Goal: Download file/media

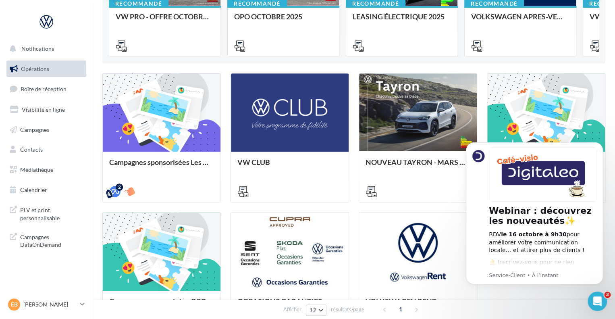
drag, startPoint x: 598, startPoint y: 146, endPoint x: 599, endPoint y: 169, distance: 23.0
click at [599, 146] on icon "Dismiss notification" at bounding box center [600, 145] width 4 height 4
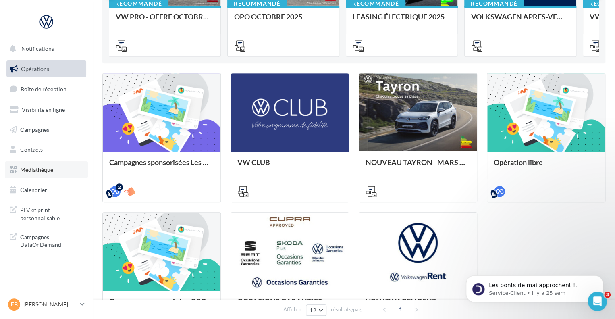
click at [42, 176] on link "Médiathèque" at bounding box center [46, 169] width 83 height 17
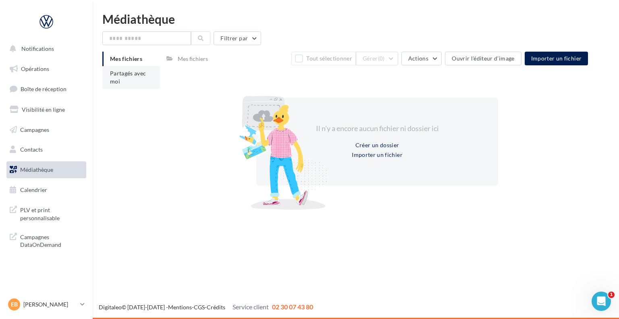
click at [121, 77] on li "Partagés avec moi" at bounding box center [131, 77] width 58 height 23
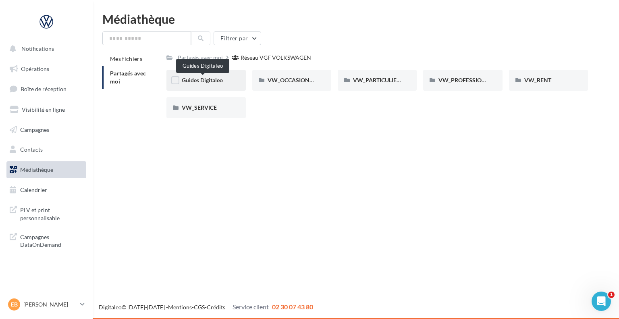
click at [219, 82] on span "Guides Digitaleo" at bounding box center [202, 80] width 41 height 7
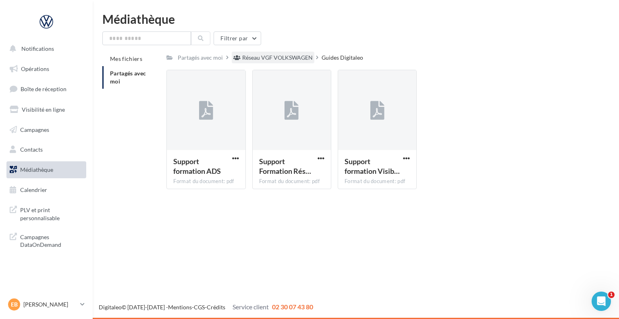
click at [308, 59] on div "Réseau VGF VOLKSWAGEN" at bounding box center [277, 58] width 70 height 8
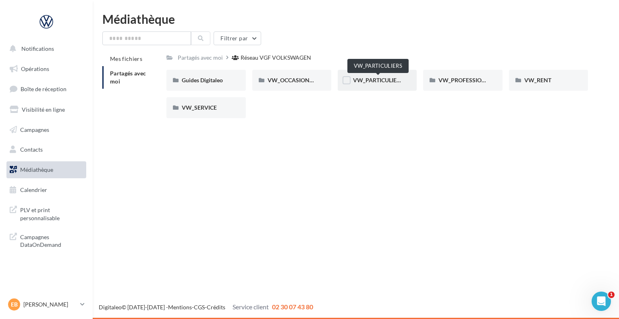
click at [371, 80] on span "VW_PARTICULIERS" at bounding box center [378, 80] width 50 height 7
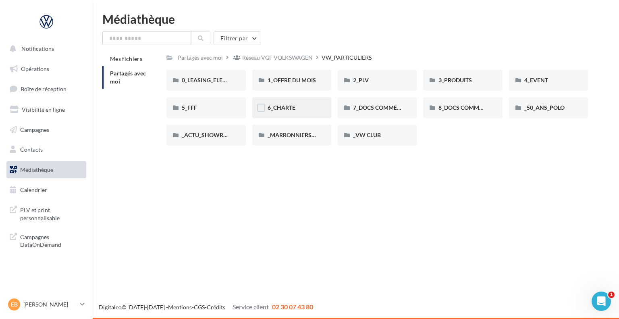
click at [289, 111] on div "6_CHARTE" at bounding box center [291, 108] width 48 height 8
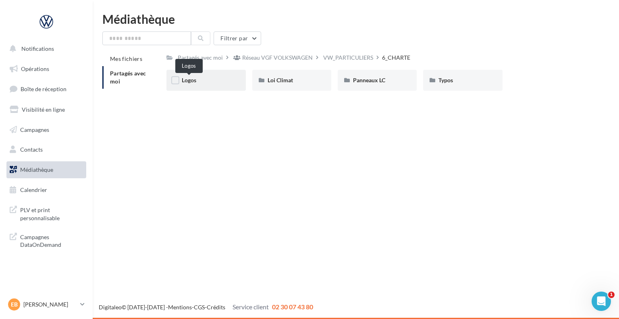
click at [189, 83] on span "Logos" at bounding box center [189, 80] width 14 height 7
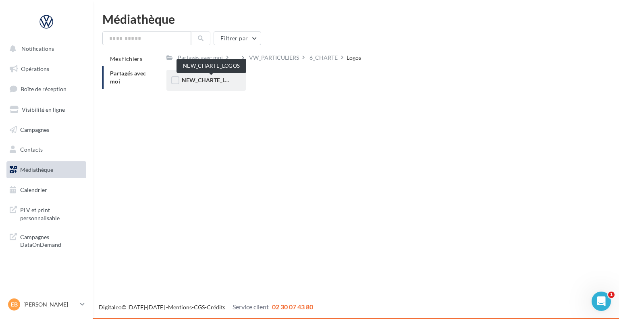
click at [222, 79] on span "NEW_CHARTE_LOGOS" at bounding box center [211, 80] width 59 height 7
click at [217, 80] on span "NEW_CHARTE_LOGOS" at bounding box center [211, 80] width 59 height 7
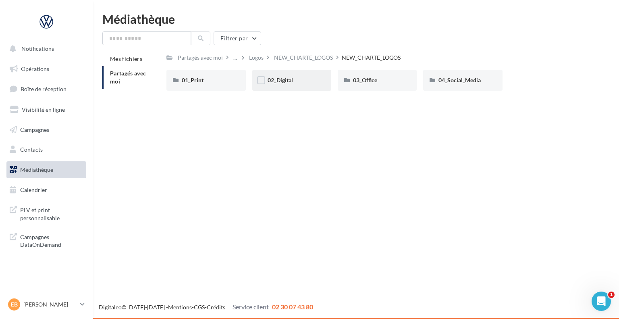
click at [293, 83] on div "02_Digital" at bounding box center [291, 80] width 48 height 8
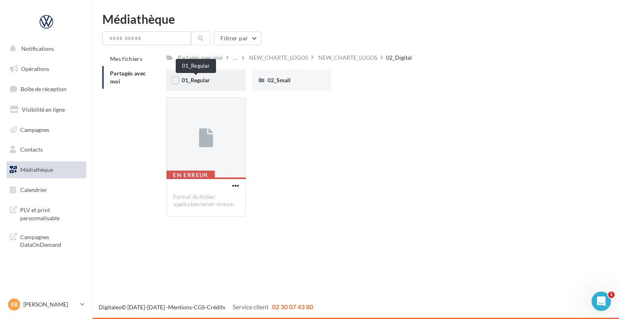
click at [209, 81] on span "01_Regular" at bounding box center [196, 80] width 28 height 7
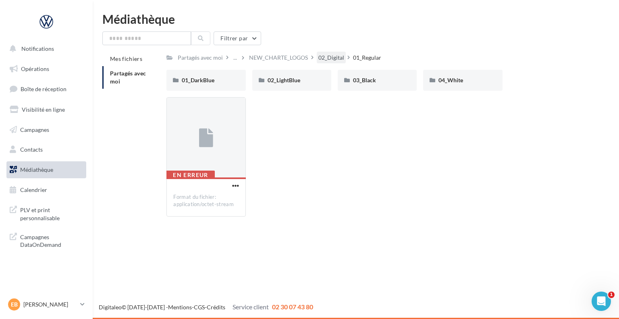
click at [338, 56] on div "02_Digital" at bounding box center [331, 58] width 26 height 8
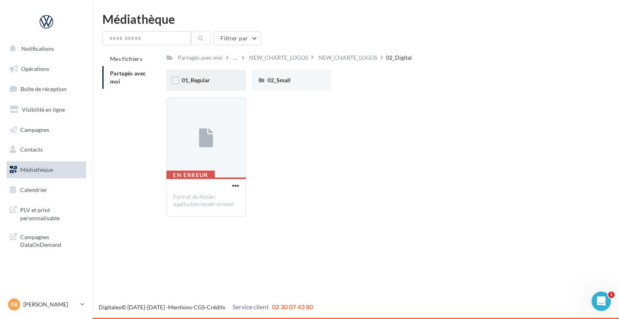
click at [212, 82] on div "01_Regular" at bounding box center [206, 80] width 48 height 8
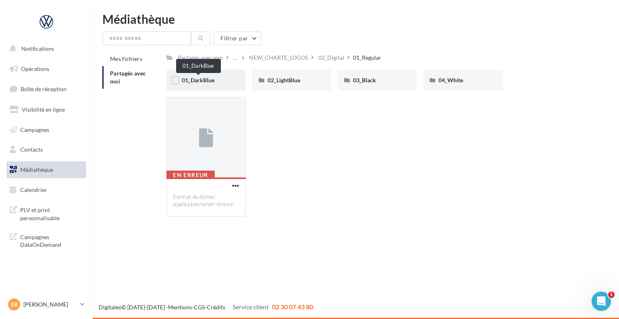
click at [209, 83] on span "01_DarkBlue" at bounding box center [198, 80] width 33 height 7
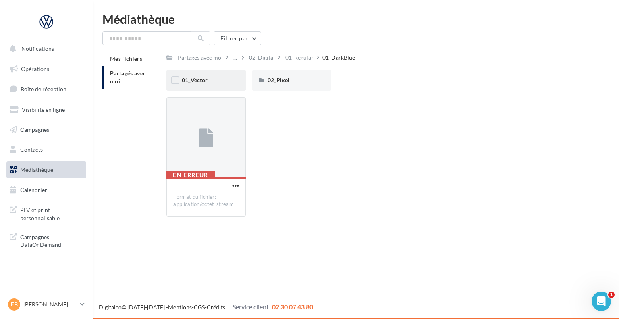
click at [212, 80] on div "01_Vector" at bounding box center [206, 80] width 48 height 8
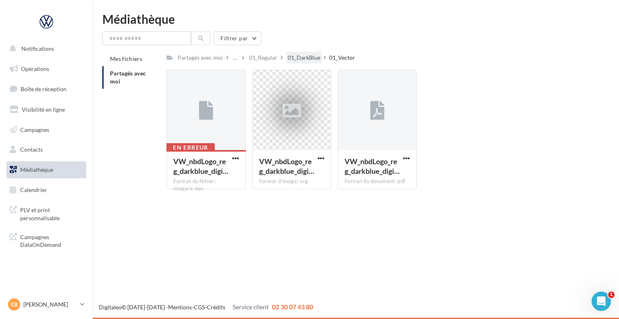
click at [311, 53] on div "01_DarkBlue" at bounding box center [304, 58] width 36 height 12
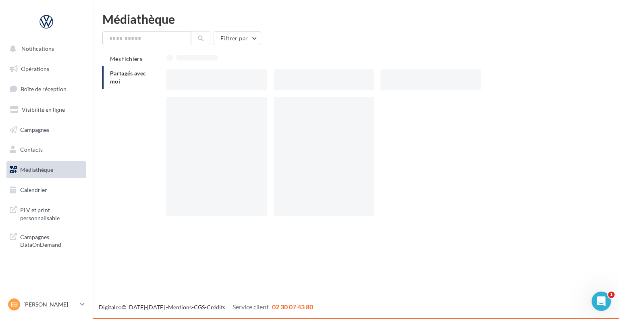
click at [311, 53] on div at bounding box center [376, 57] width 421 height 11
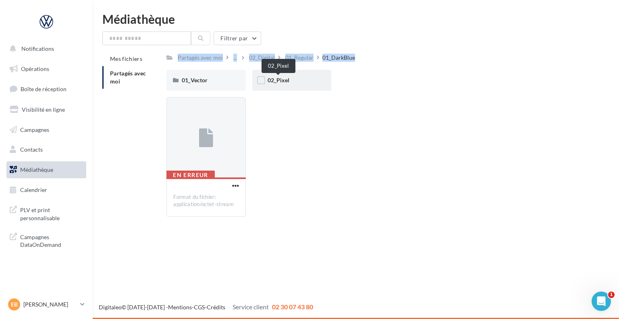
click at [287, 83] on span "02_Pixel" at bounding box center [278, 80] width 22 height 7
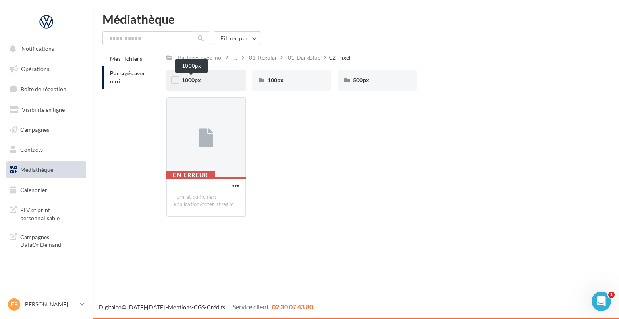
click at [194, 83] on span "1000px" at bounding box center [191, 80] width 19 height 7
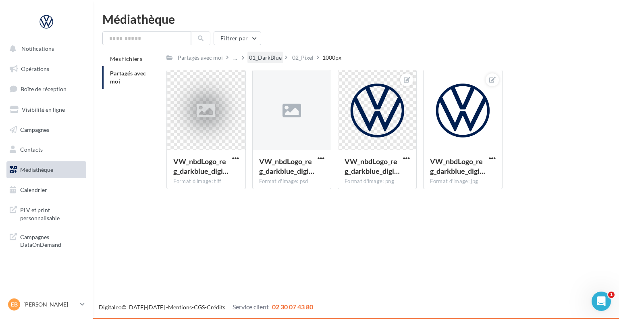
click at [270, 60] on div "01_DarkBlue" at bounding box center [265, 58] width 33 height 8
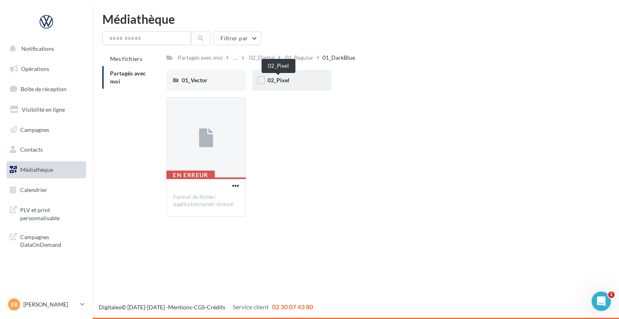
click at [277, 83] on span "02_Pixel" at bounding box center [278, 80] width 22 height 7
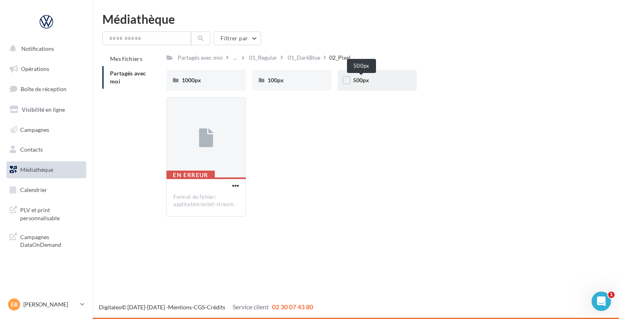
click at [364, 82] on span "500px" at bounding box center [361, 80] width 16 height 7
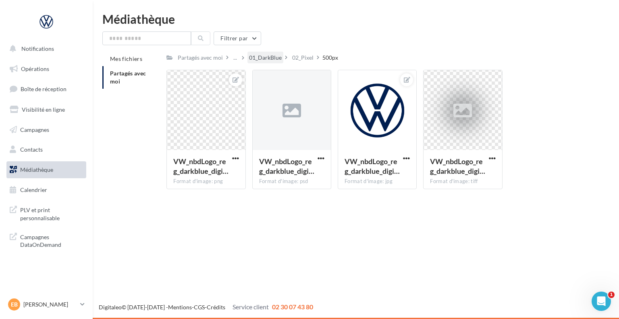
click at [271, 54] on div "01_DarkBlue" at bounding box center [265, 58] width 33 height 8
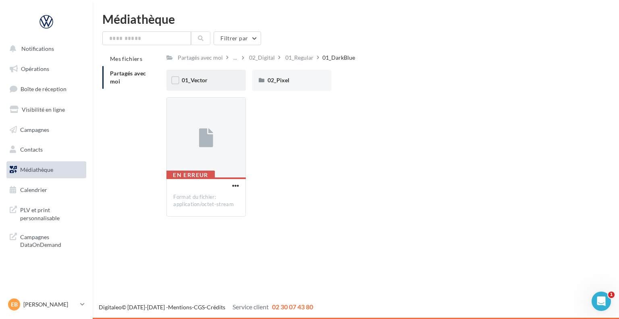
click at [216, 80] on div "01_Vector" at bounding box center [206, 80] width 48 height 8
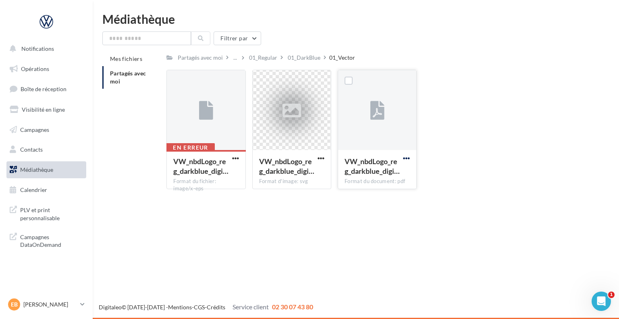
click at [409, 157] on span "button" at bounding box center [406, 158] width 7 height 7
click at [402, 176] on button "Télécharger" at bounding box center [371, 174] width 81 height 21
click at [302, 54] on div "01_DarkBlue" at bounding box center [304, 58] width 33 height 8
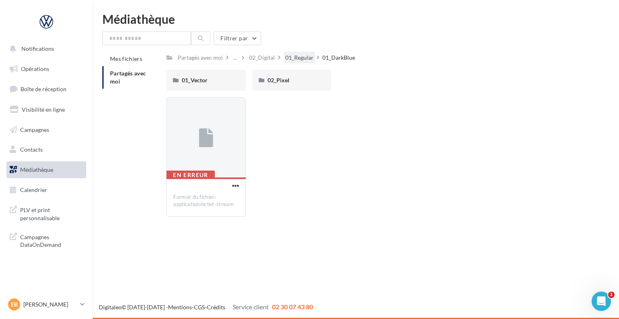
click at [298, 58] on div "01_Regular" at bounding box center [299, 58] width 28 height 8
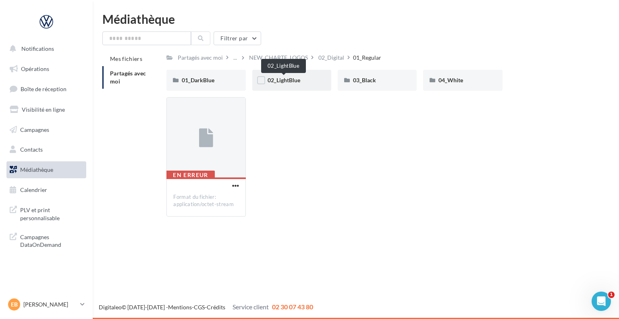
click at [294, 80] on span "02_LightBlue" at bounding box center [283, 80] width 33 height 7
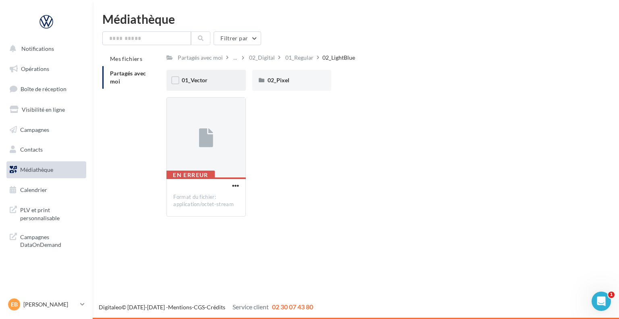
click at [211, 85] on div "01_Vector" at bounding box center [205, 80] width 79 height 21
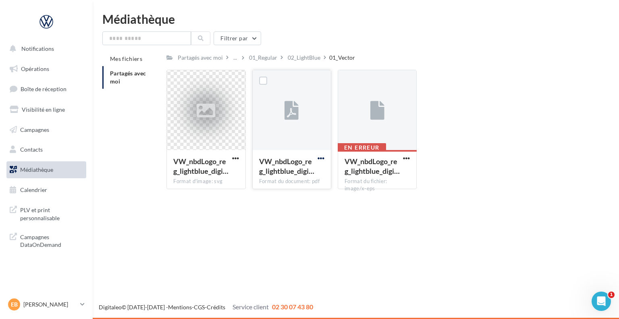
click at [320, 159] on span "button" at bounding box center [320, 158] width 7 height 7
click at [316, 174] on button "Télécharger" at bounding box center [285, 174] width 81 height 21
click at [504, 146] on div "VW_nbdLogo_reg_lightblue_digi… Format d'image: svg VW_nbdLogo_reg_lightblue_dig…" at bounding box center [380, 133] width 428 height 126
click at [313, 58] on div "02_LightBlue" at bounding box center [304, 58] width 33 height 8
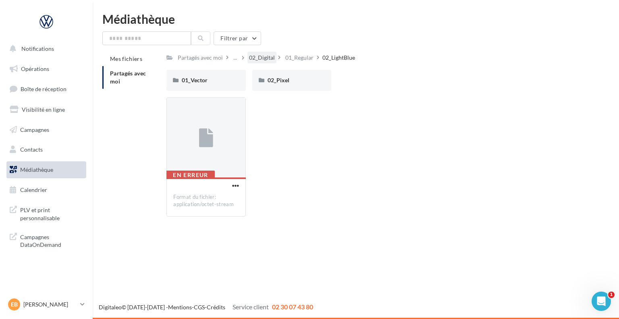
click at [268, 59] on div "02_Digital" at bounding box center [262, 58] width 26 height 8
click at [209, 81] on span "01_Regular" at bounding box center [196, 80] width 28 height 7
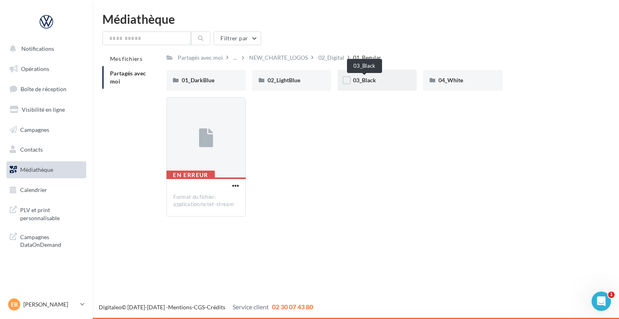
click at [375, 81] on span "03_Black" at bounding box center [364, 80] width 23 height 7
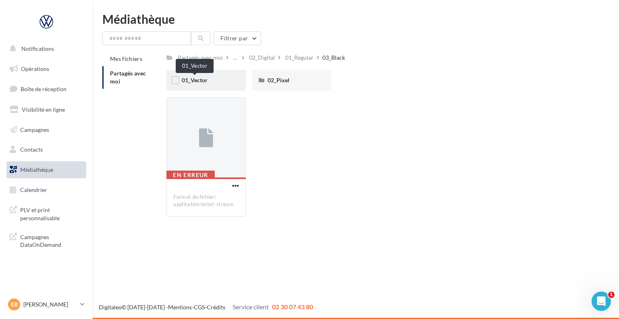
click at [203, 78] on span "01_Vector" at bounding box center [195, 80] width 26 height 7
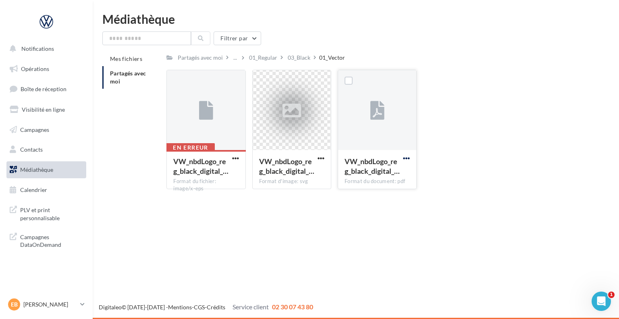
click at [404, 158] on span "button" at bounding box center [406, 158] width 7 height 7
click at [401, 172] on button "Télécharger" at bounding box center [371, 174] width 81 height 21
click at [505, 155] on div "En erreur VW_nbdLogo_reg_black_digital_… Format du fichier: image/x-eps VW_nbdL…" at bounding box center [380, 133] width 428 height 126
click at [515, 48] on div "Filtrer par Mes fichiers Partagés avec moi Partagés avec moi ... 01_Regular 03_…" at bounding box center [355, 113] width 507 height 164
click at [304, 57] on div "03_Black" at bounding box center [299, 58] width 23 height 8
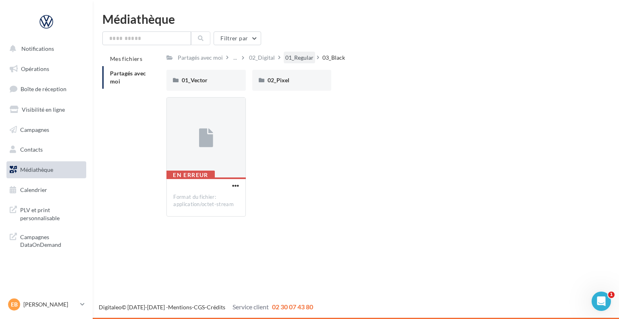
click at [307, 59] on div "01_Regular" at bounding box center [299, 58] width 28 height 8
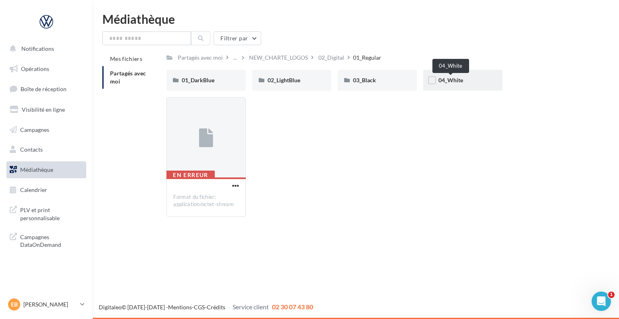
click at [454, 81] on span "04_White" at bounding box center [450, 80] width 25 height 7
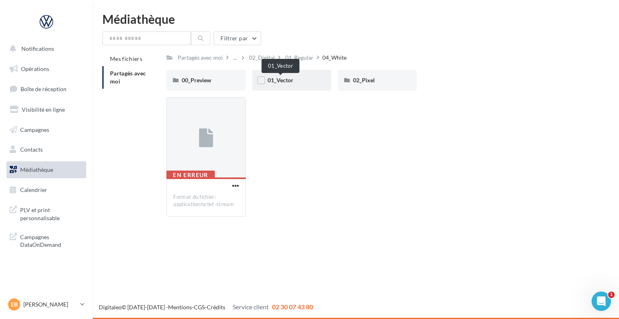
click at [289, 83] on span "01_Vector" at bounding box center [280, 80] width 26 height 7
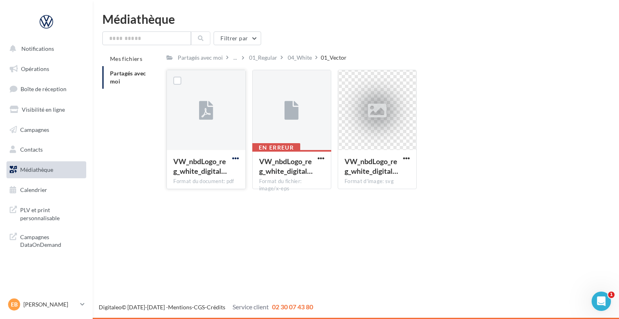
click at [233, 160] on span "button" at bounding box center [235, 158] width 7 height 7
click at [229, 169] on button "Télécharger" at bounding box center [200, 174] width 81 height 21
click at [57, 303] on p "[PERSON_NAME]" at bounding box center [50, 304] width 54 height 8
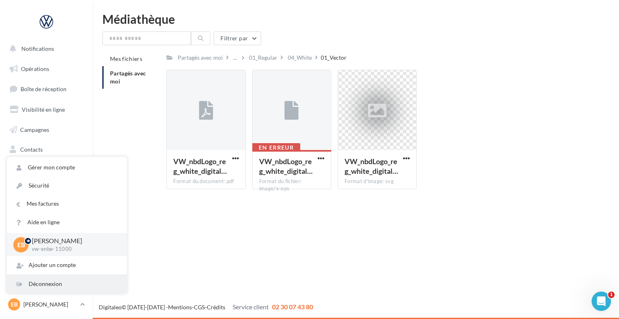
click at [54, 288] on div "Déconnexion" at bounding box center [67, 284] width 120 height 18
